Goal: Task Accomplishment & Management: Complete application form

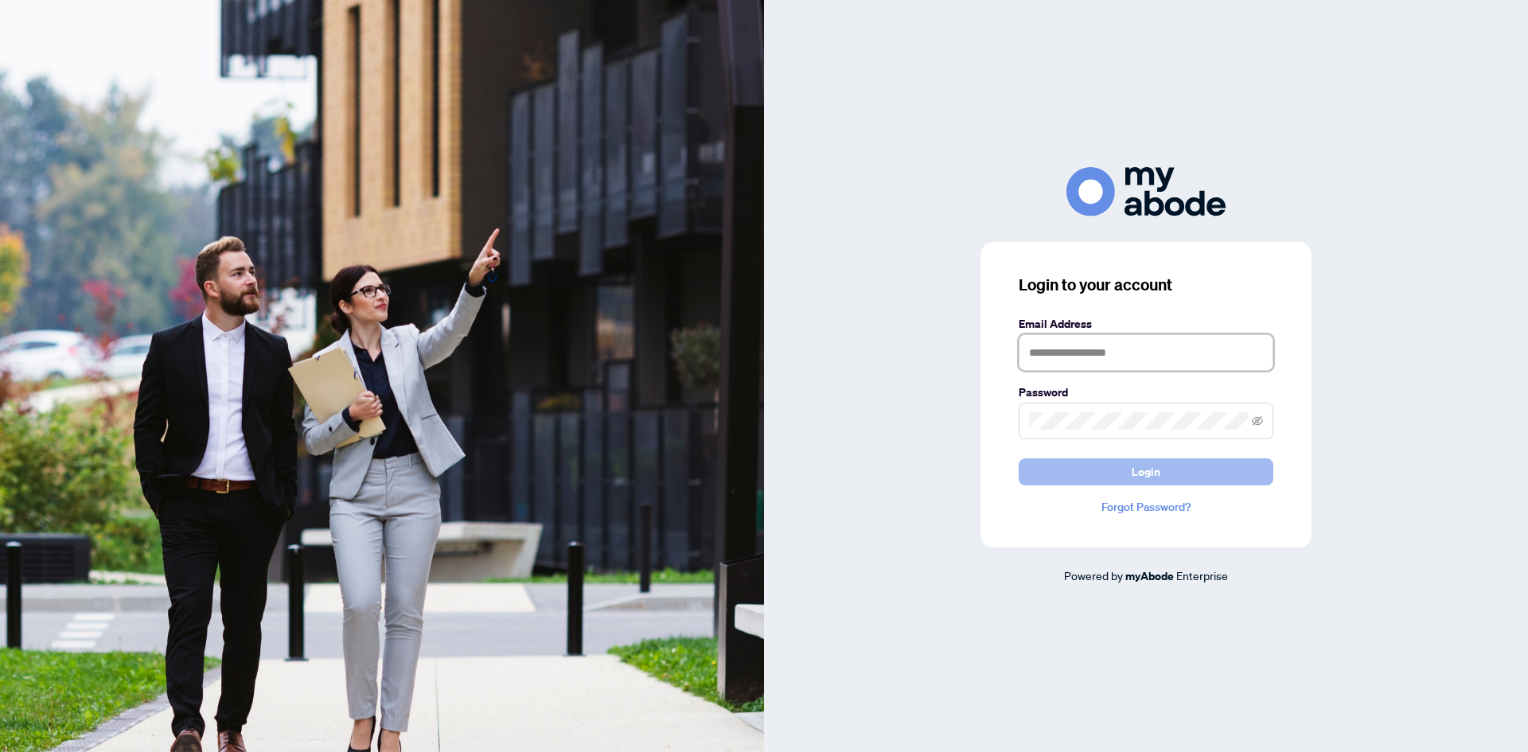
type input "**********"
click at [1120, 464] on button "Login" at bounding box center [1146, 471] width 255 height 27
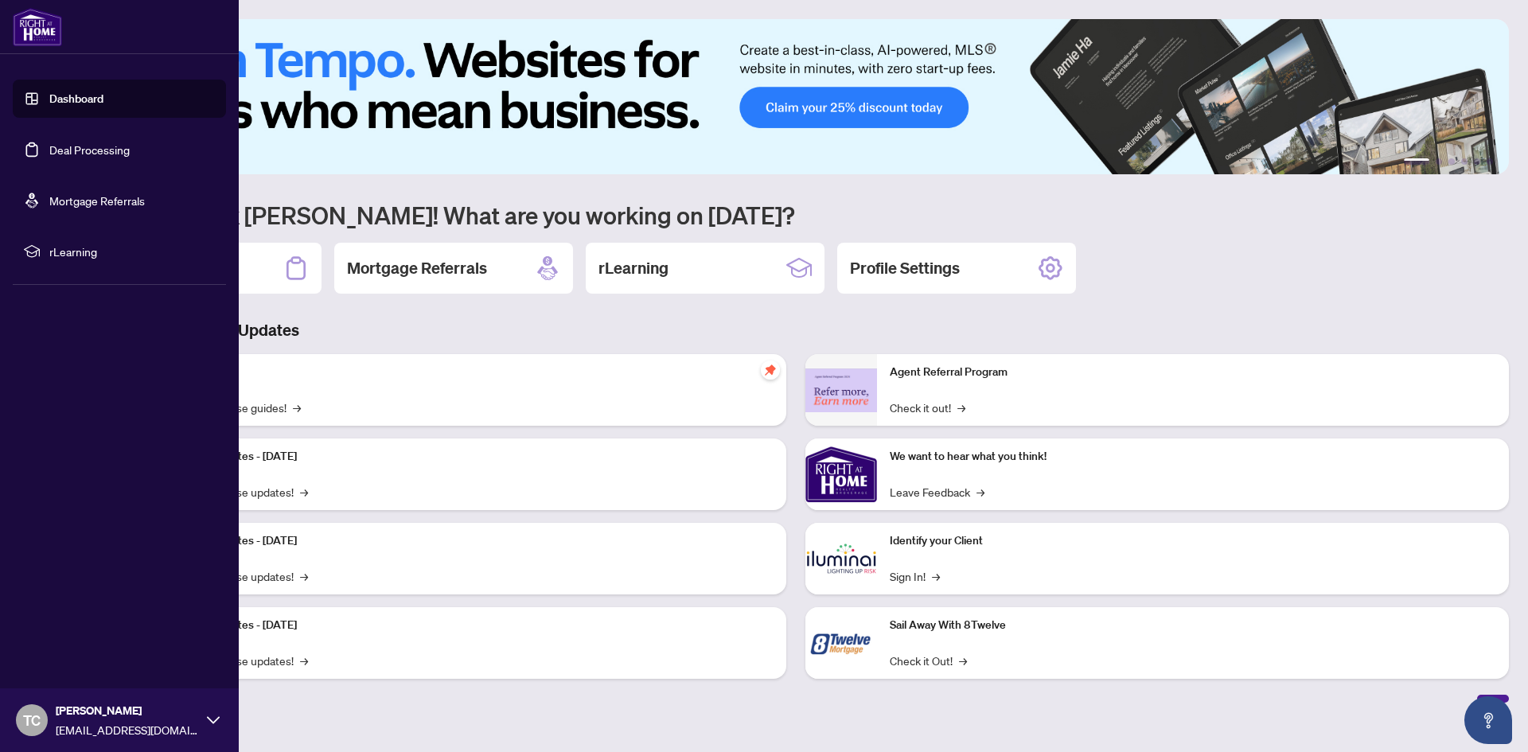
click at [57, 150] on link "Deal Processing" at bounding box center [89, 149] width 80 height 14
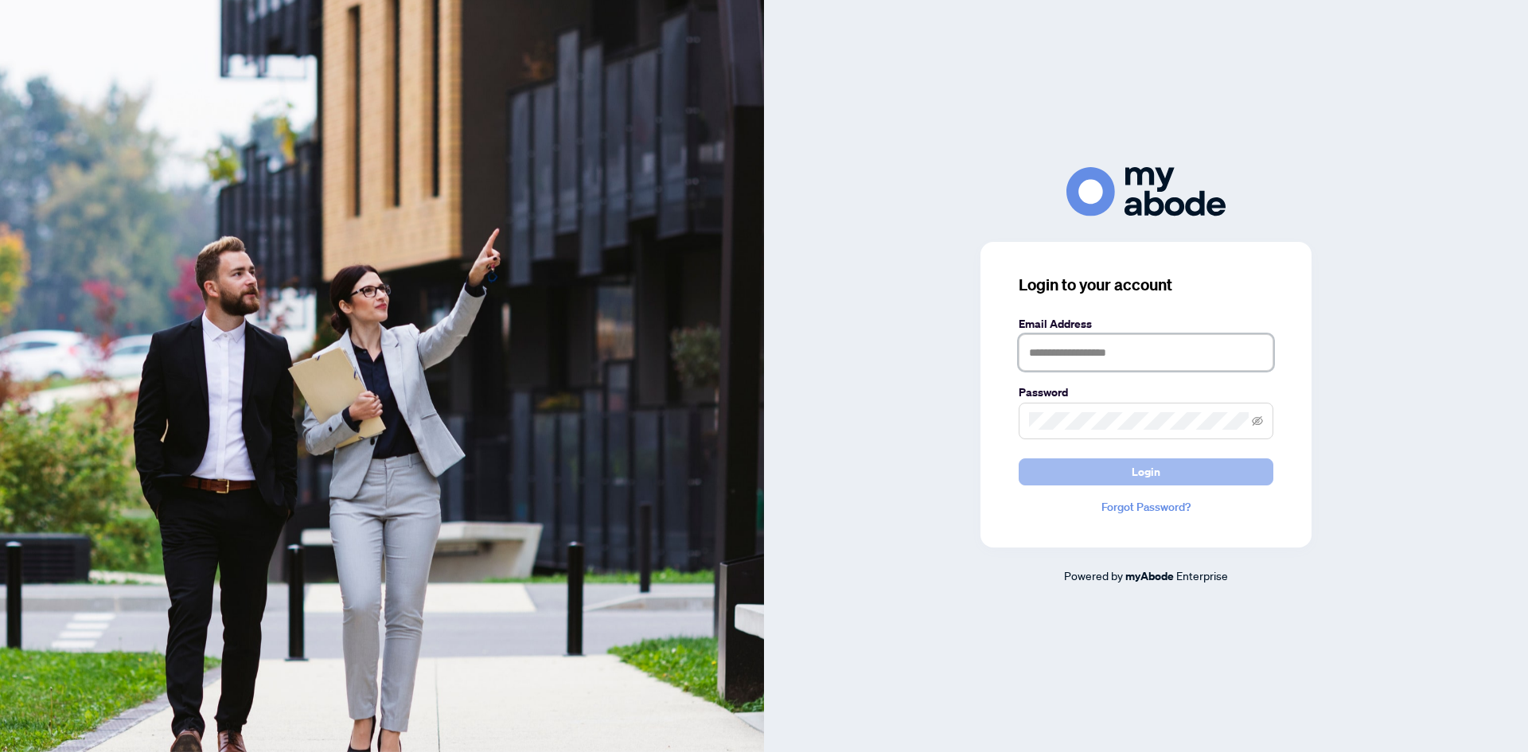
type input "**********"
drag, startPoint x: 1163, startPoint y: 458, endPoint x: 1148, endPoint y: 461, distance: 15.3
click at [1161, 458] on form "**********" at bounding box center [1146, 400] width 255 height 170
click at [1144, 462] on span "Login" at bounding box center [1146, 471] width 29 height 25
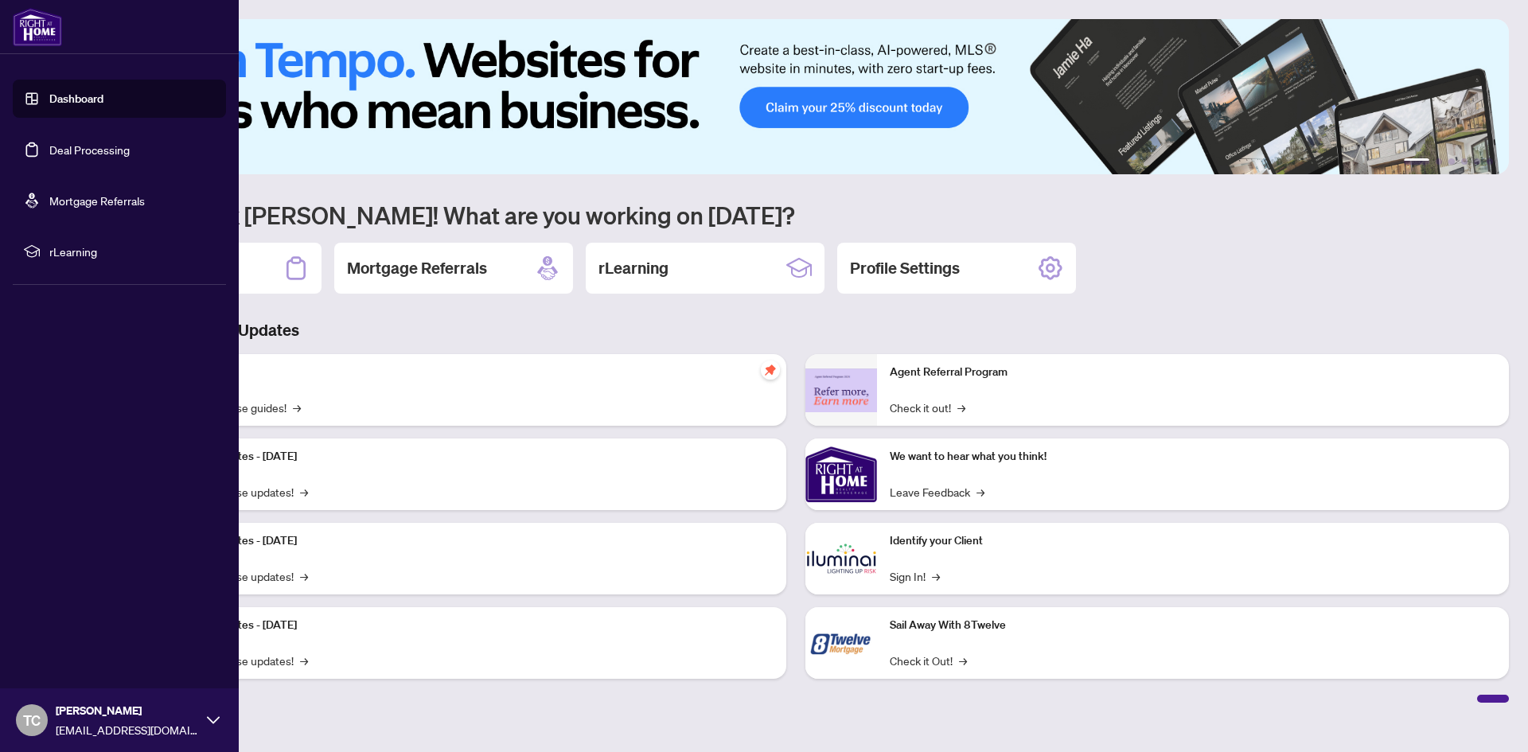
click at [79, 152] on link "Deal Processing" at bounding box center [89, 149] width 80 height 14
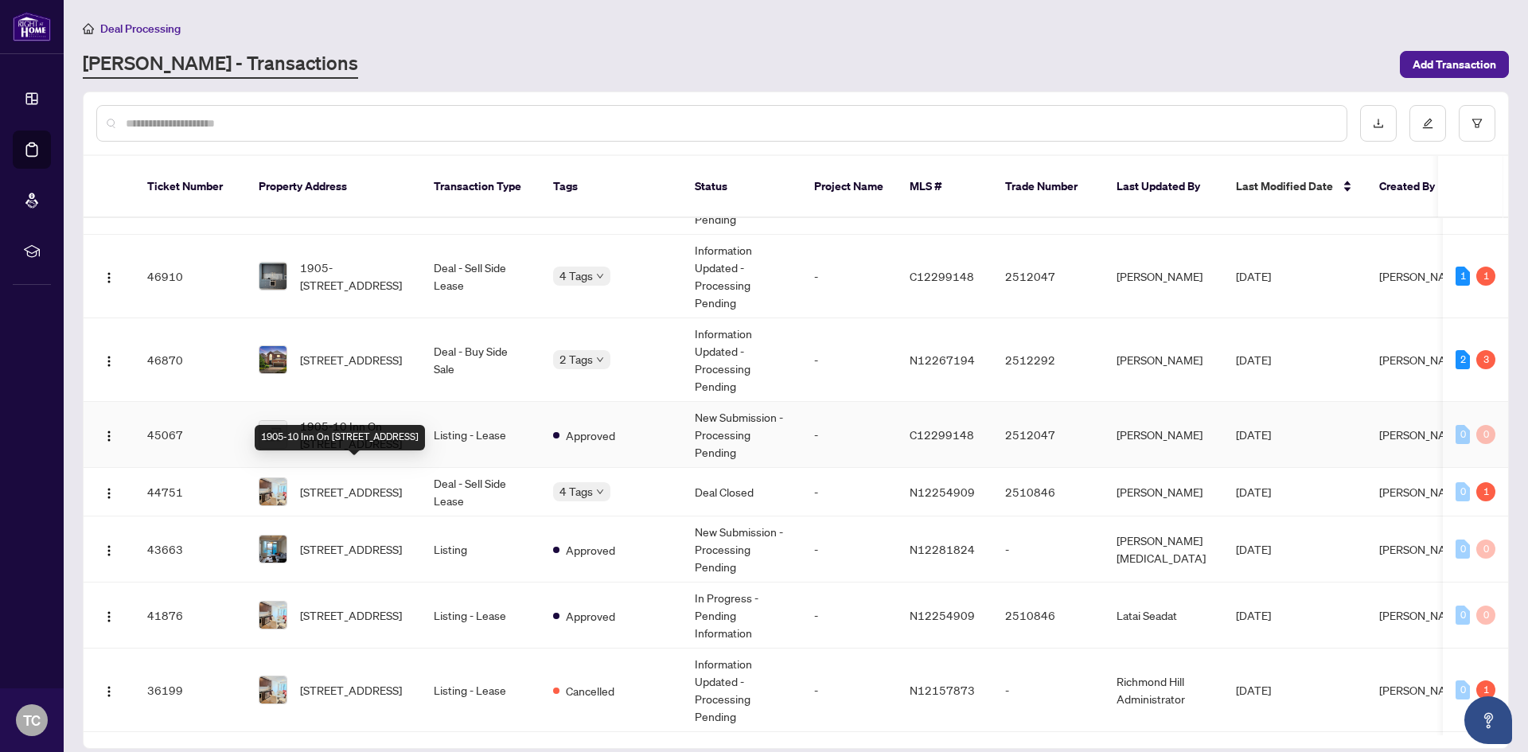
scroll to position [80, 0]
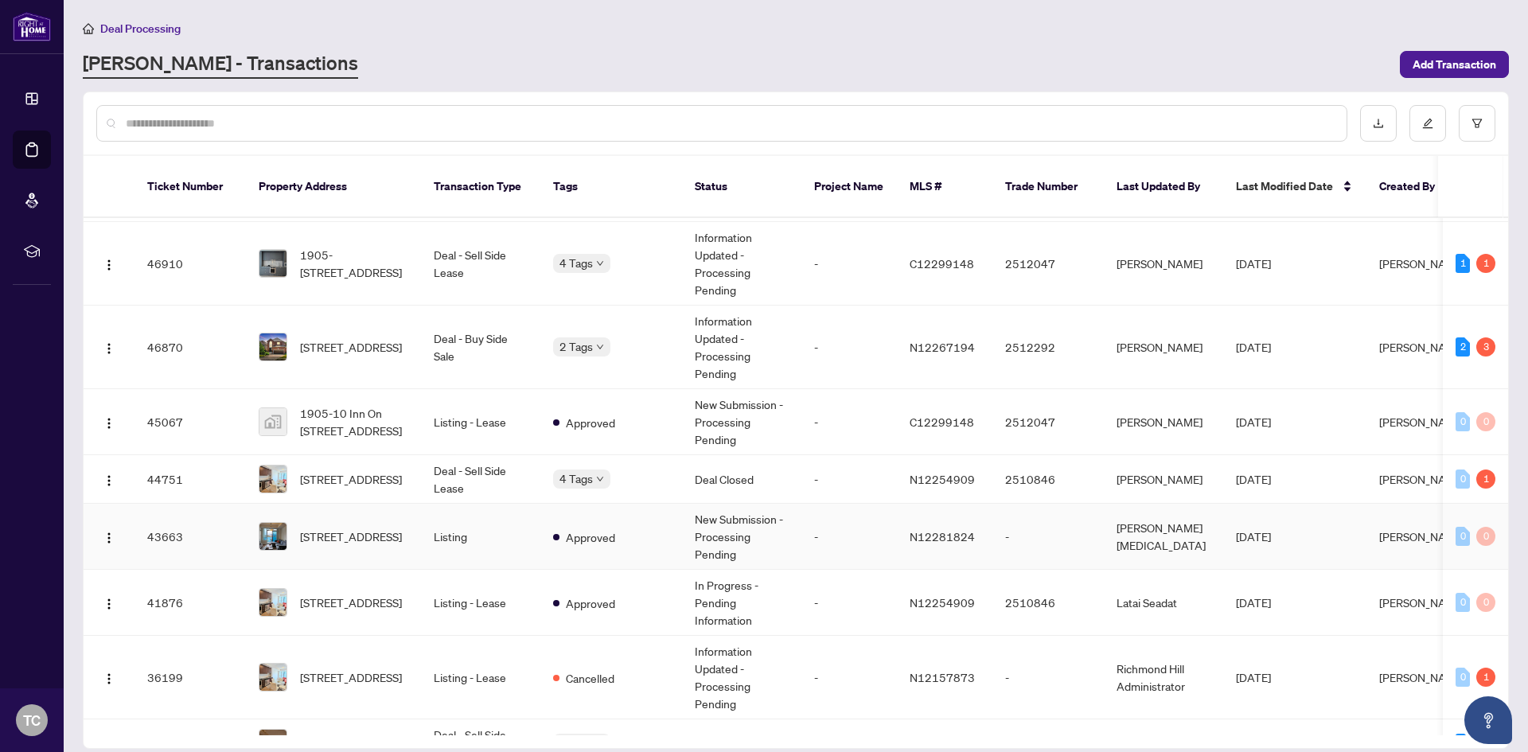
click at [861, 526] on td "-" at bounding box center [849, 537] width 96 height 66
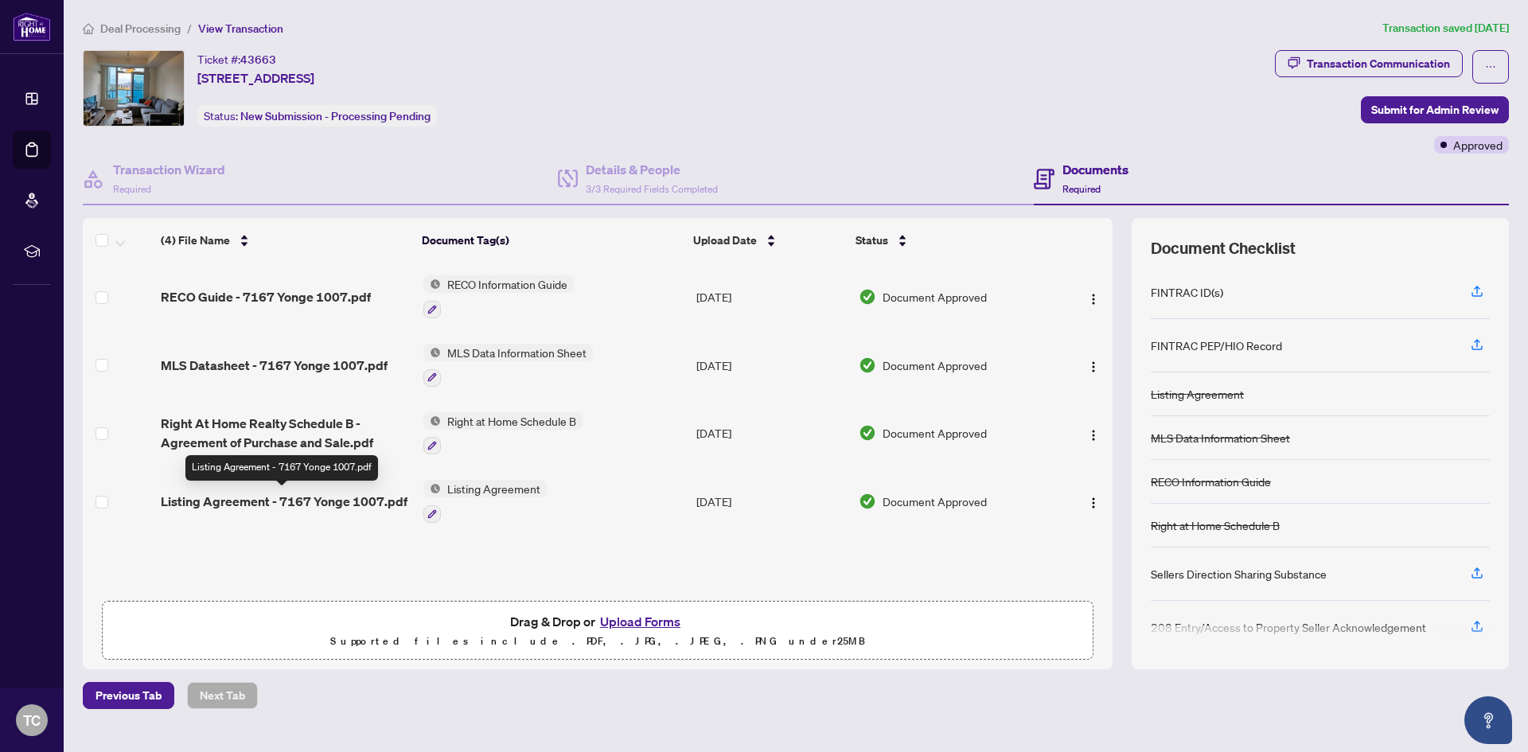
click at [298, 499] on span "Listing Agreement - 7167 Yonge 1007.pdf" at bounding box center [284, 501] width 247 height 19
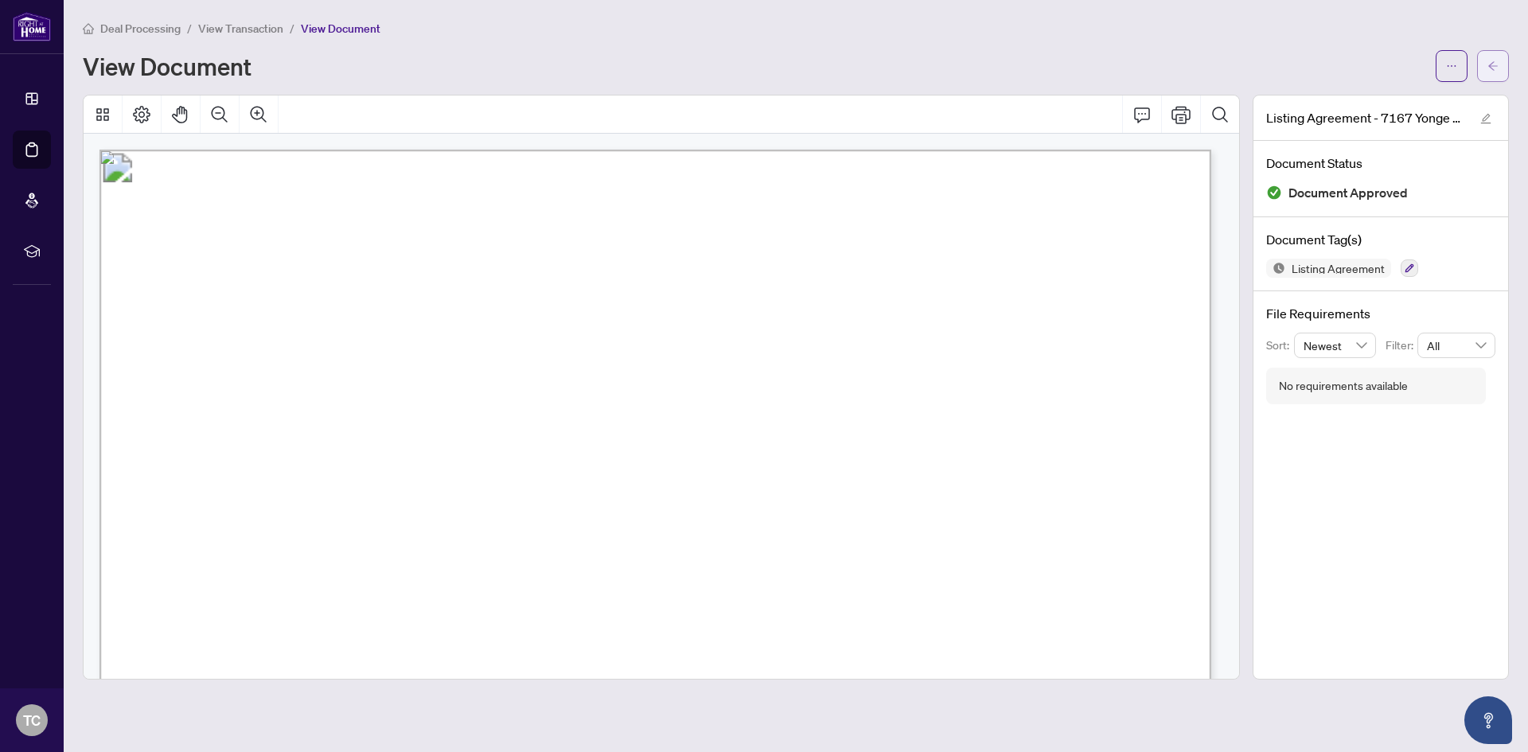
click at [1499, 53] on button "button" at bounding box center [1493, 66] width 32 height 32
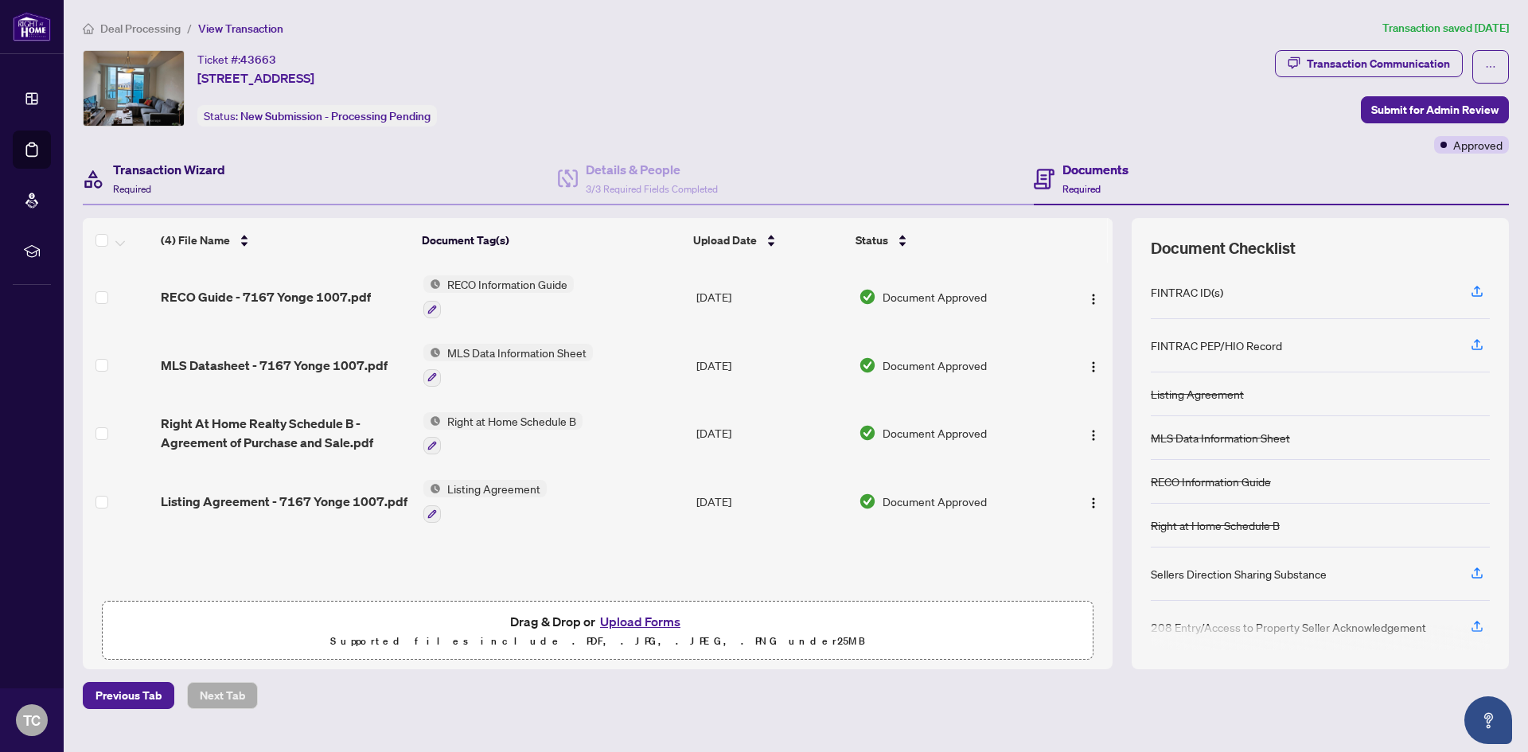
click at [166, 171] on h4 "Transaction Wizard" at bounding box center [169, 169] width 112 height 19
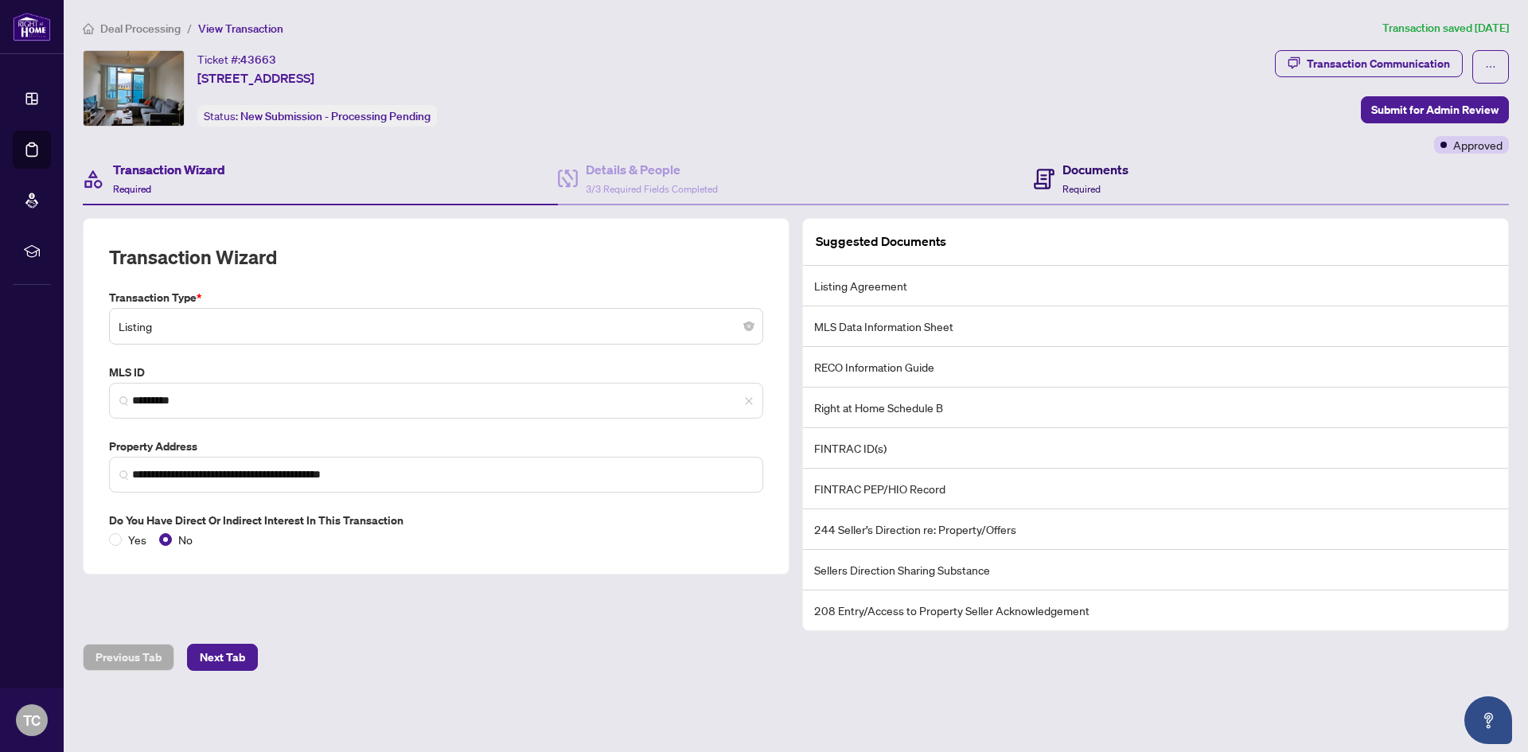
click at [1078, 179] on div "Documents Required" at bounding box center [1095, 178] width 66 height 37
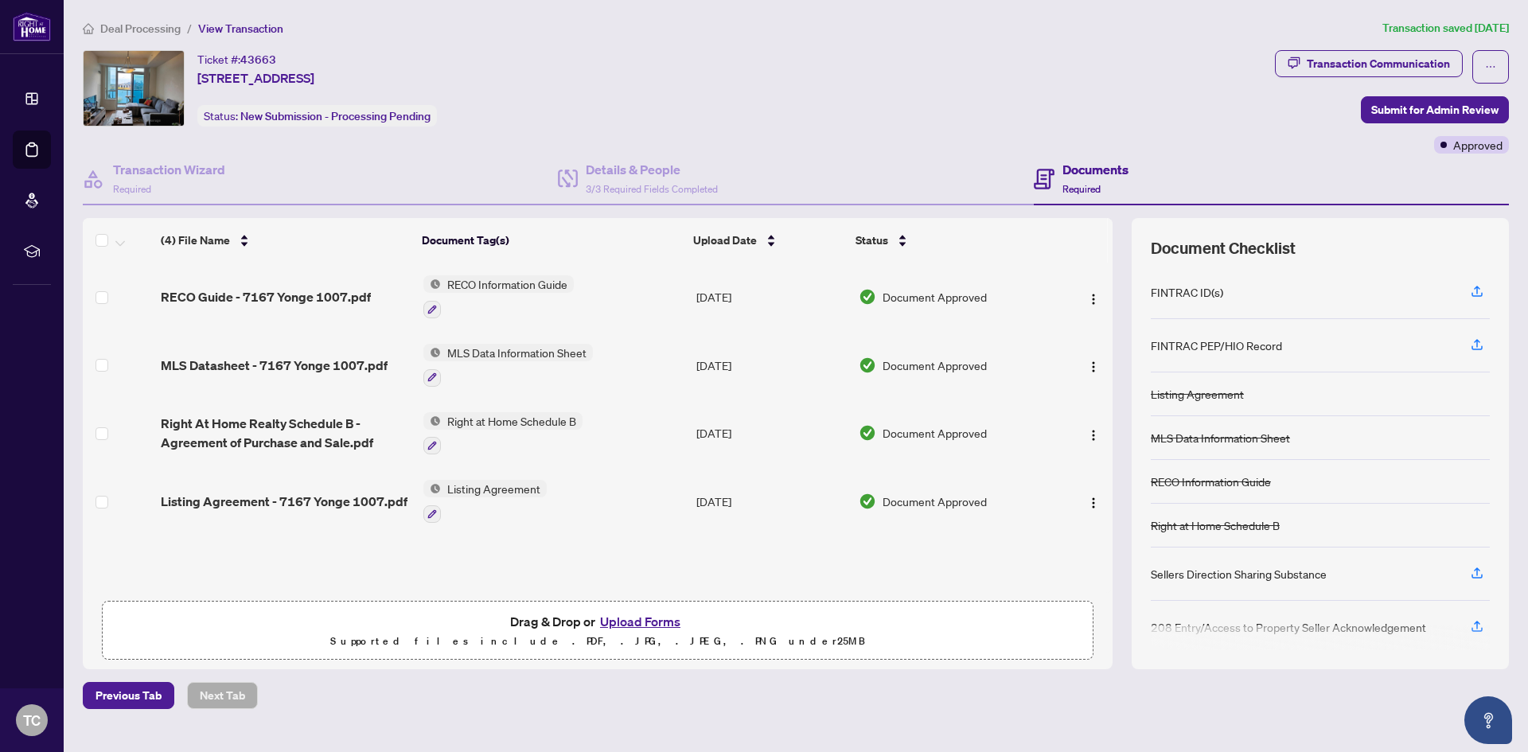
click at [652, 618] on button "Upload Forms" at bounding box center [640, 621] width 90 height 21
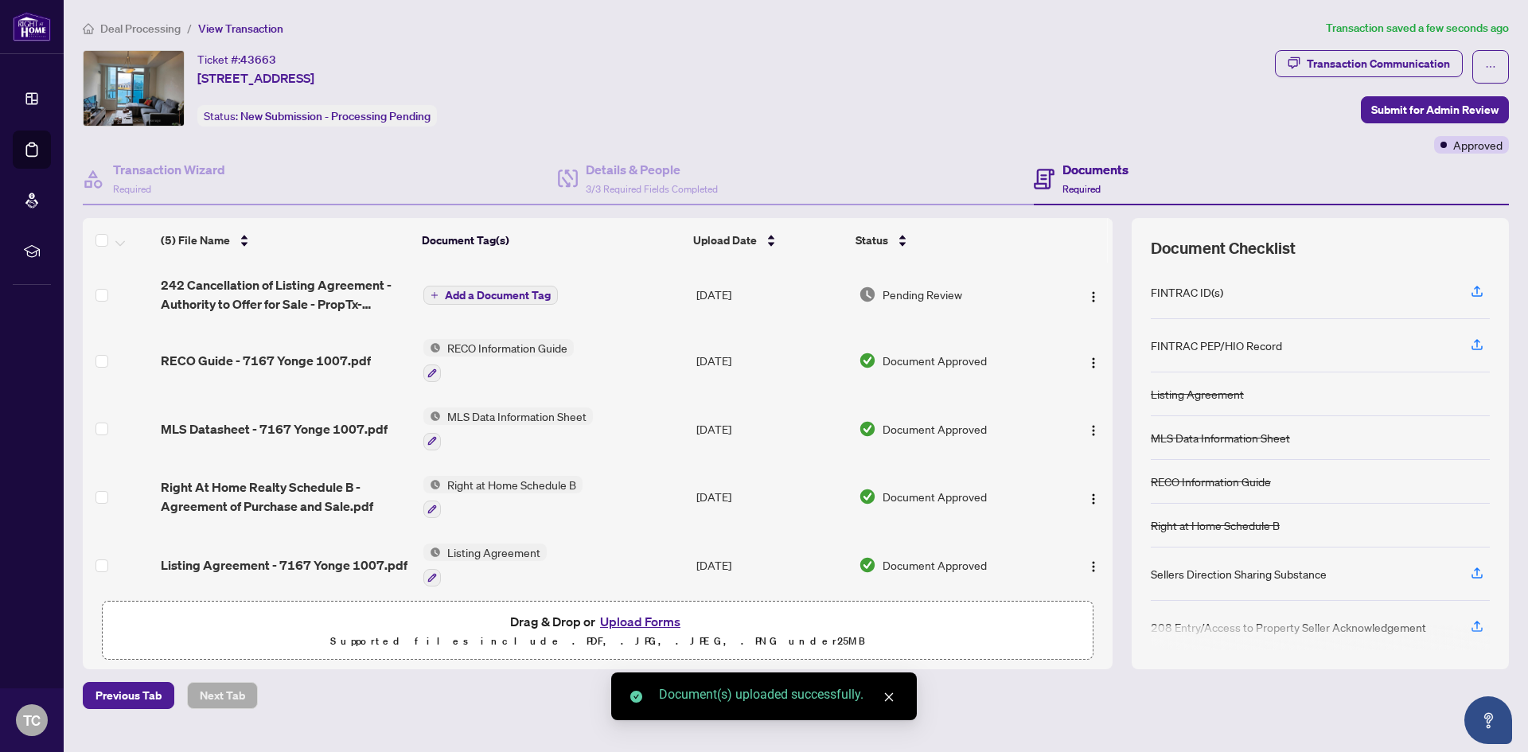
click at [479, 294] on span "Add a Document Tag" at bounding box center [498, 295] width 106 height 11
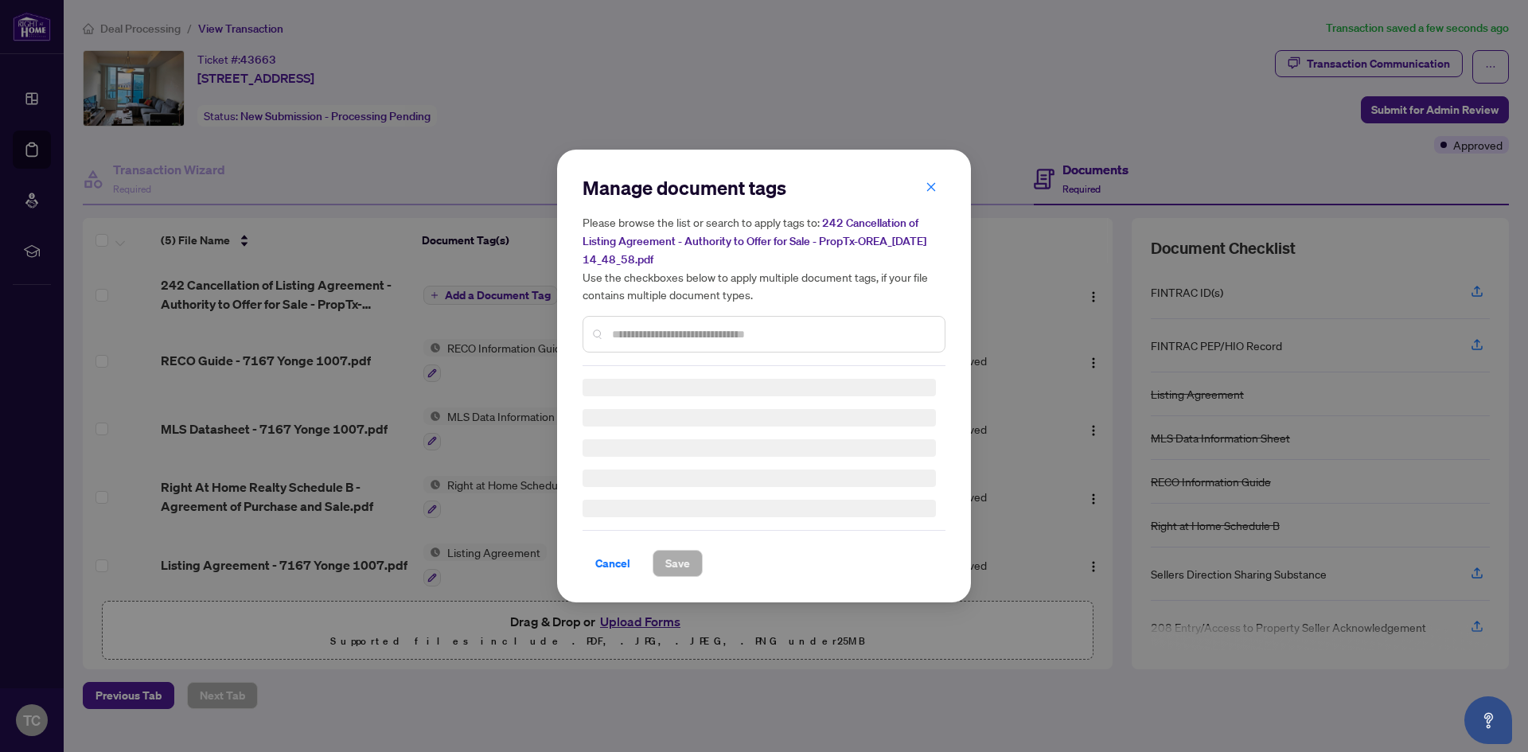
click at [679, 329] on div "Manage document tags Please browse the list or search to apply tags to: 242 Can…" at bounding box center [764, 270] width 363 height 191
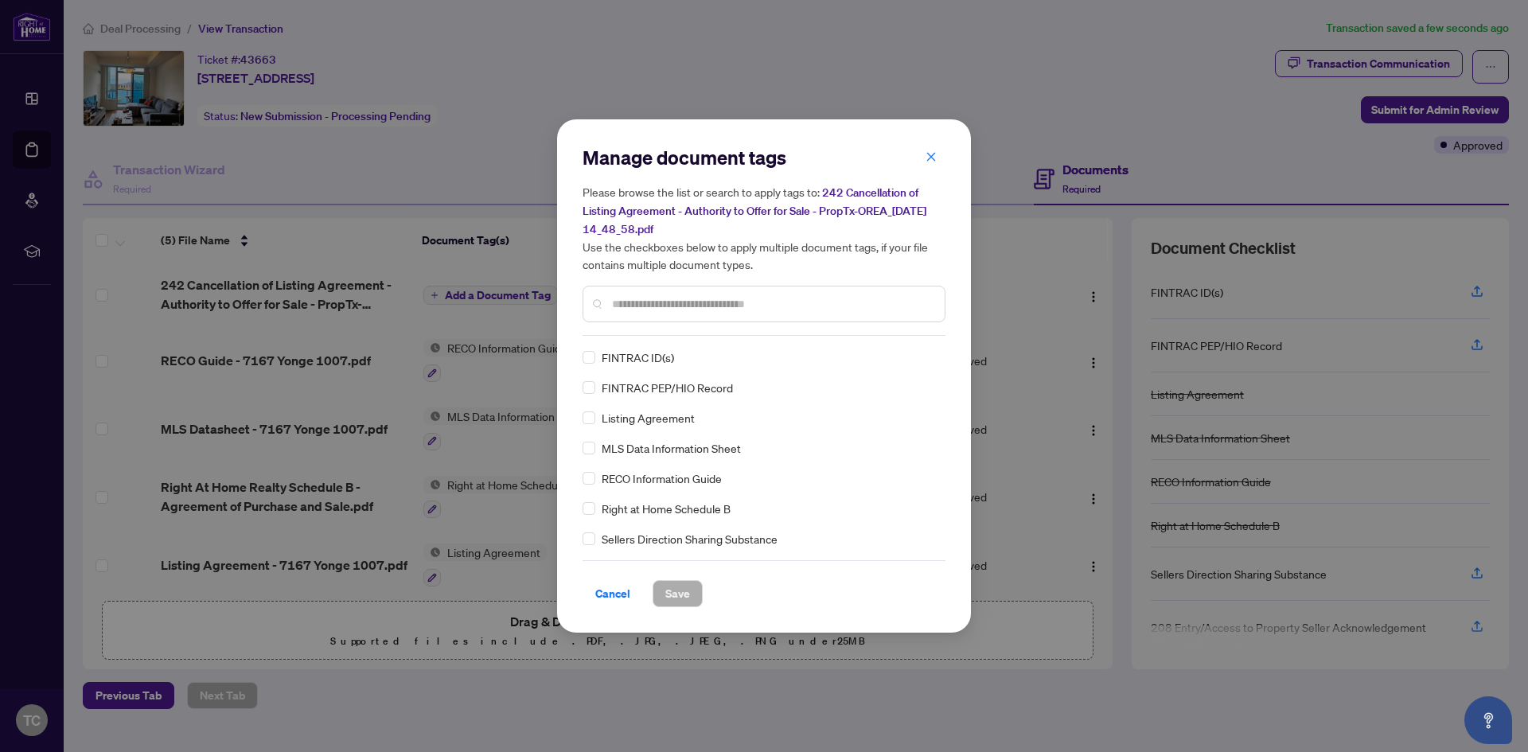
click at [705, 312] on div at bounding box center [764, 304] width 363 height 37
click at [703, 307] on input "text" at bounding box center [772, 304] width 320 height 18
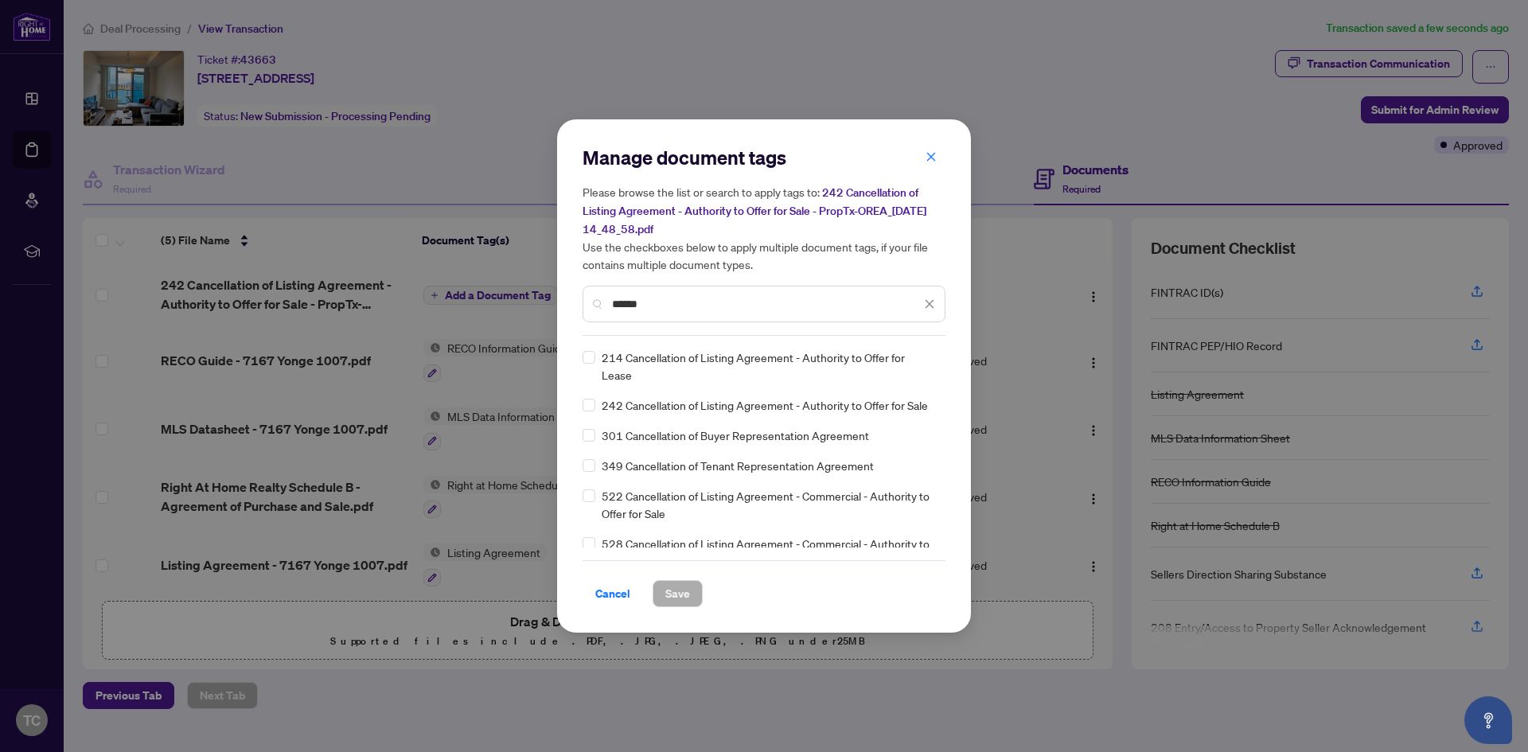
type input "******"
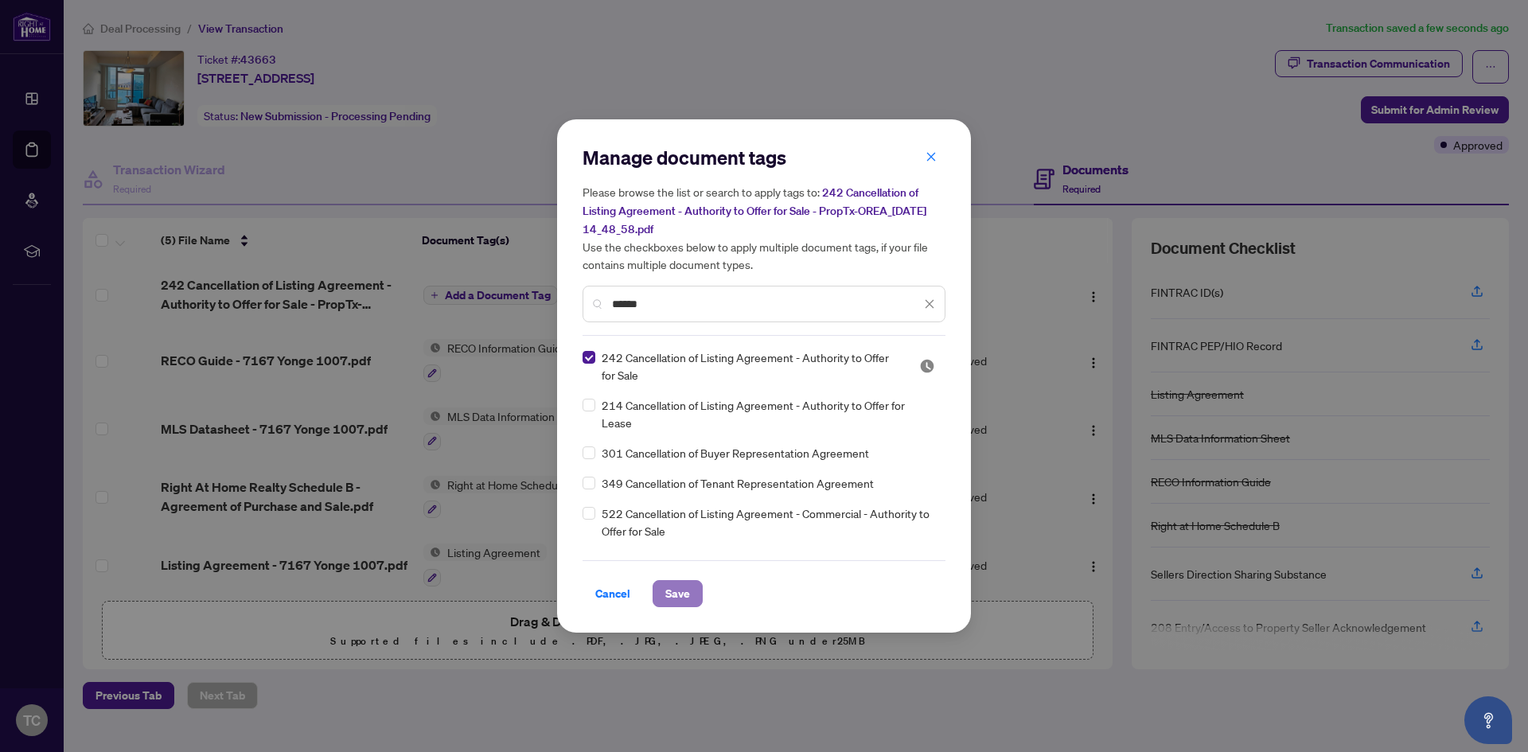
click at [678, 591] on span "Save" at bounding box center [677, 593] width 25 height 25
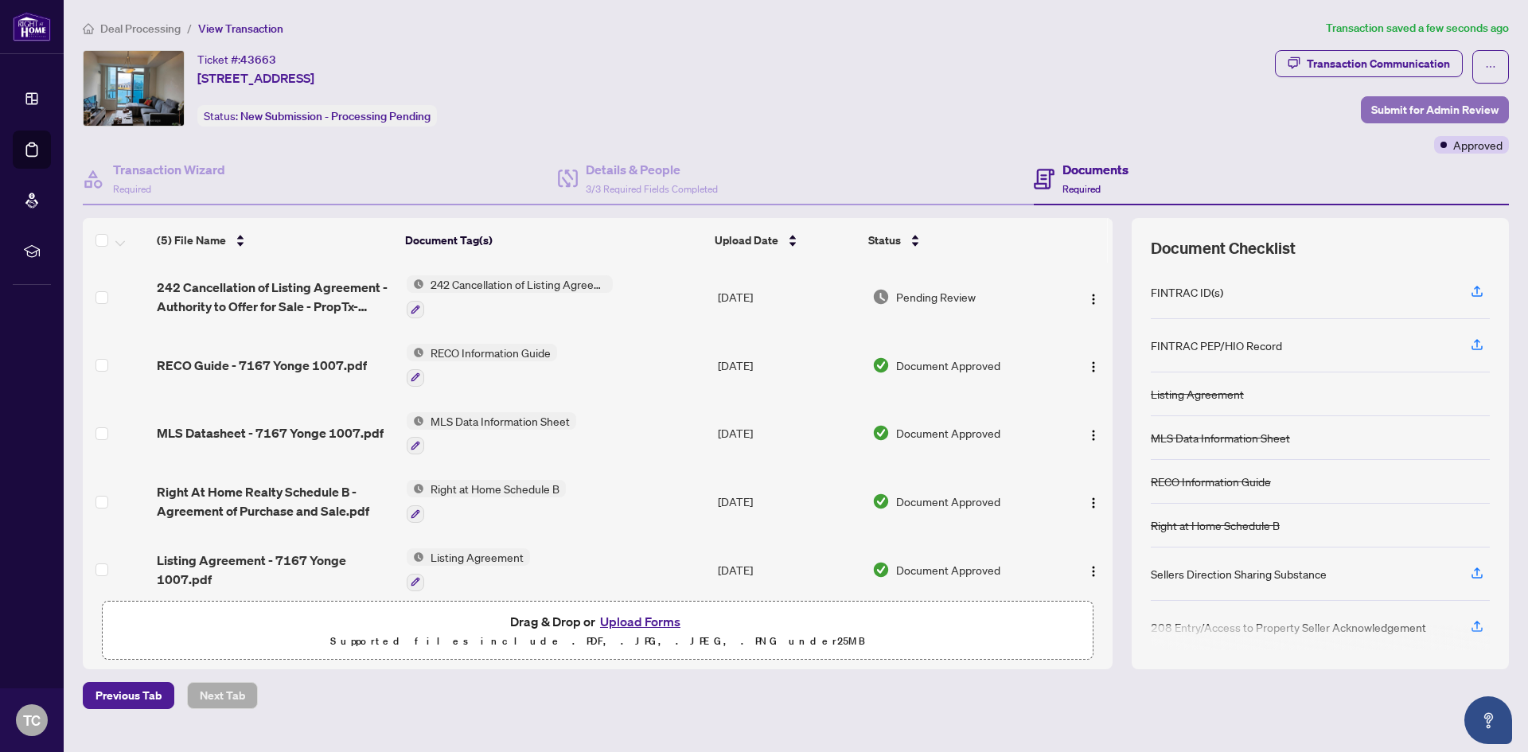
click at [1388, 109] on span "Submit for Admin Review" at bounding box center [1434, 109] width 127 height 25
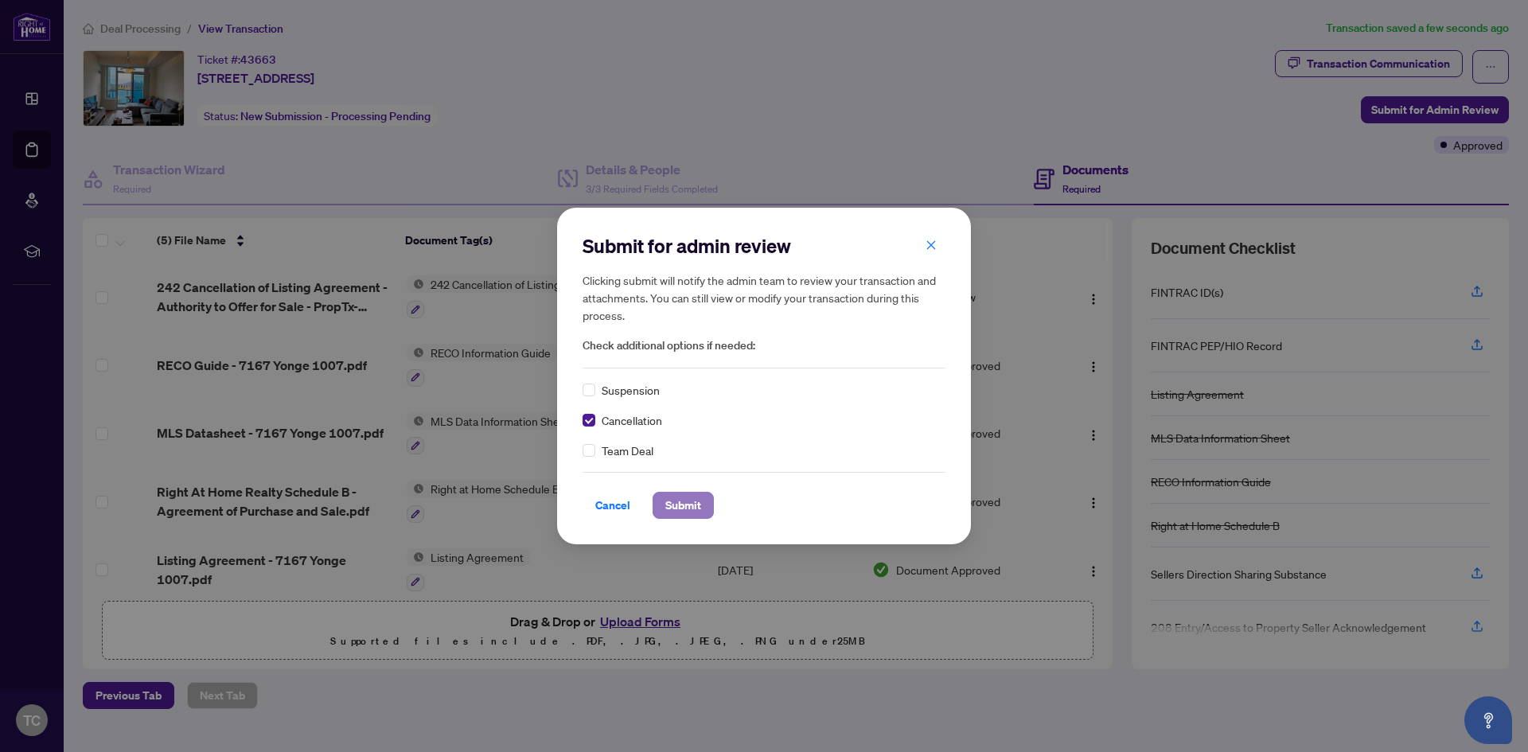
click at [692, 498] on span "Submit" at bounding box center [683, 505] width 36 height 25
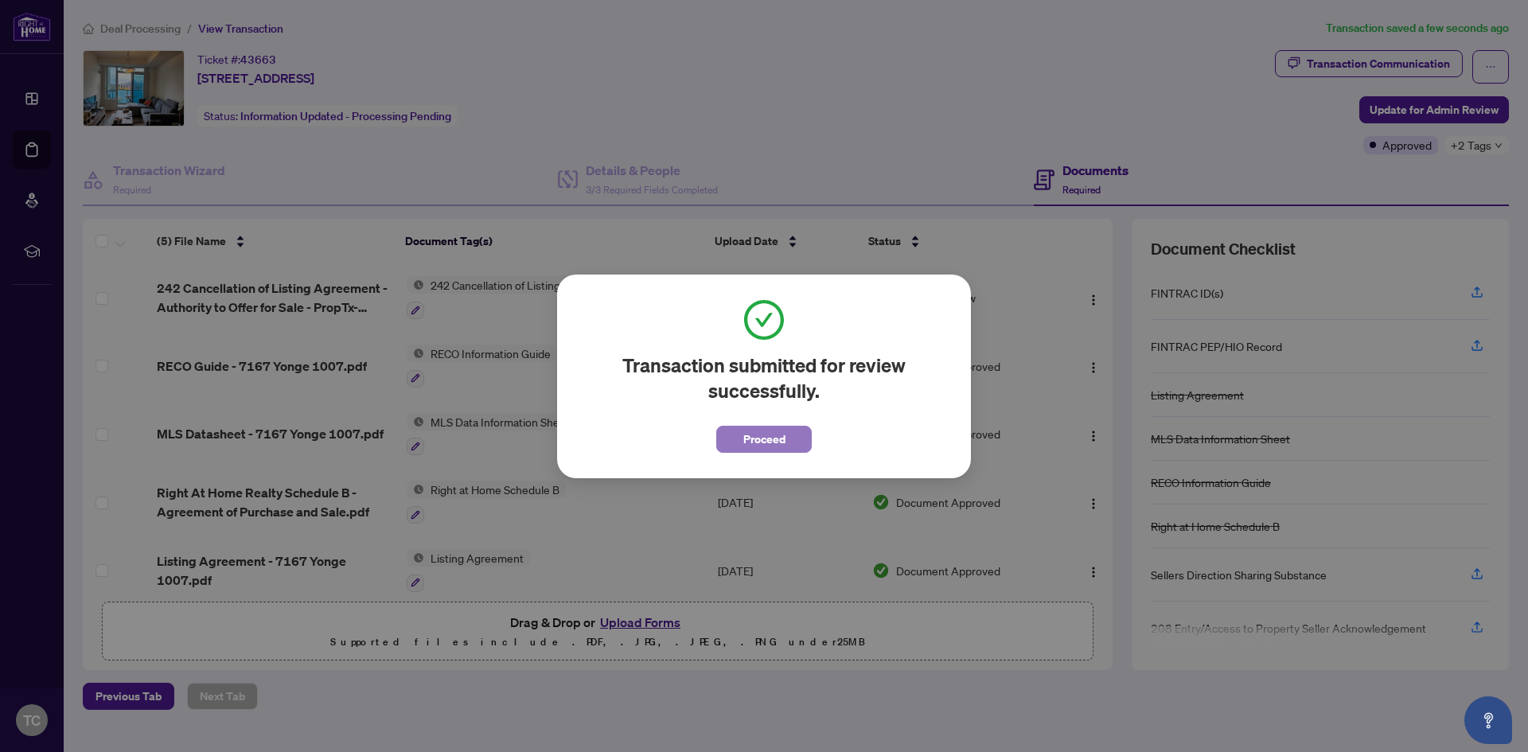
click at [757, 433] on span "Proceed" at bounding box center [764, 439] width 42 height 25
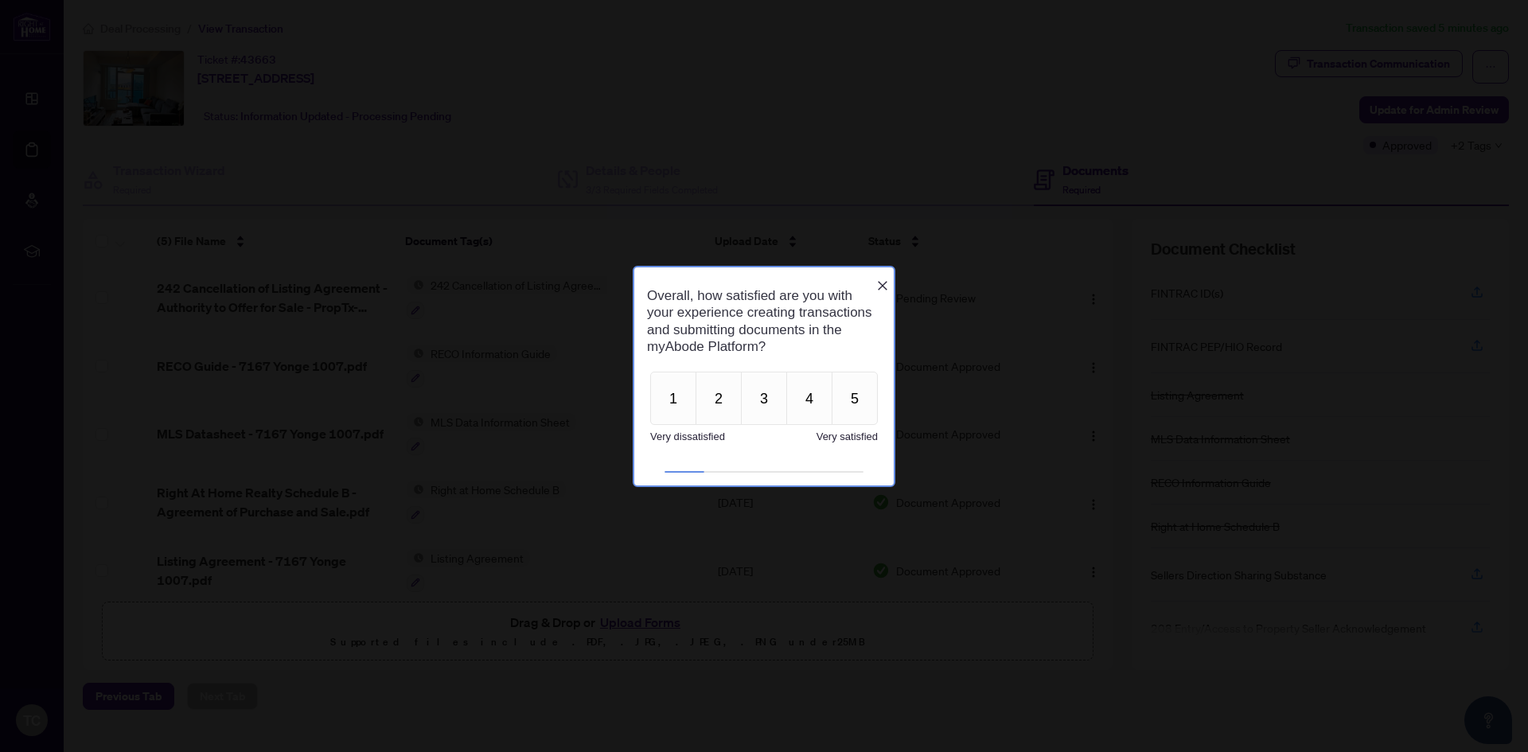
click at [880, 281] on icon "Close button" at bounding box center [883, 286] width 10 height 10
